Goal: Entertainment & Leisure: Consume media (video, audio)

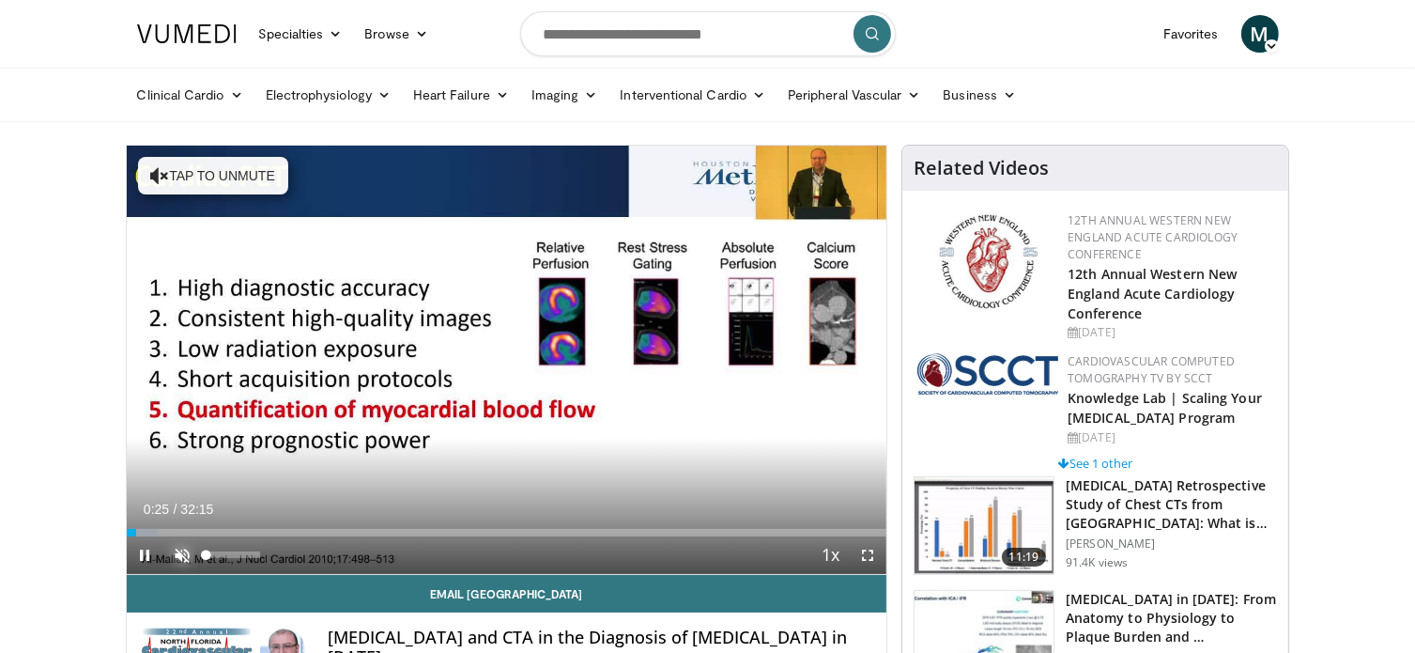
click at [194, 536] on span "Video Player" at bounding box center [183, 555] width 38 height 38
click at [147, 547] on span "Video Player" at bounding box center [146, 555] width 38 height 38
